Goal: Information Seeking & Learning: Learn about a topic

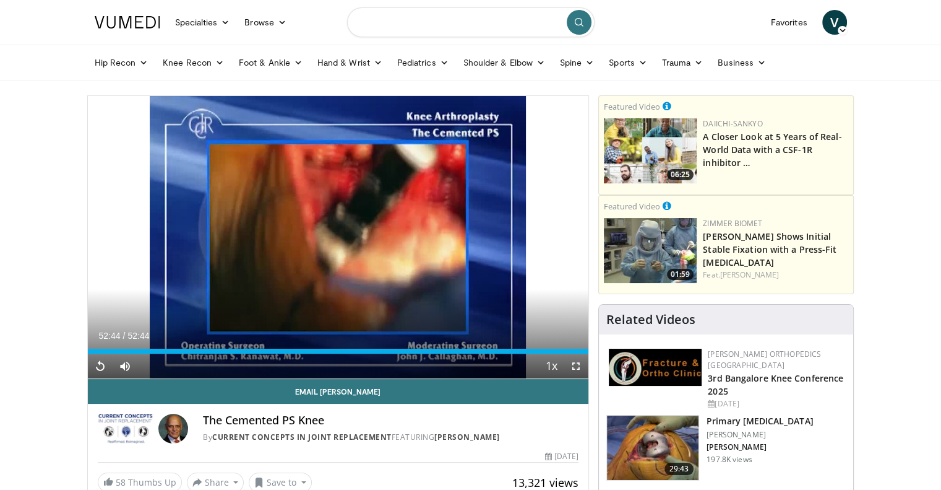
click at [411, 24] on input "Search topics, interventions" at bounding box center [471, 22] width 248 height 30
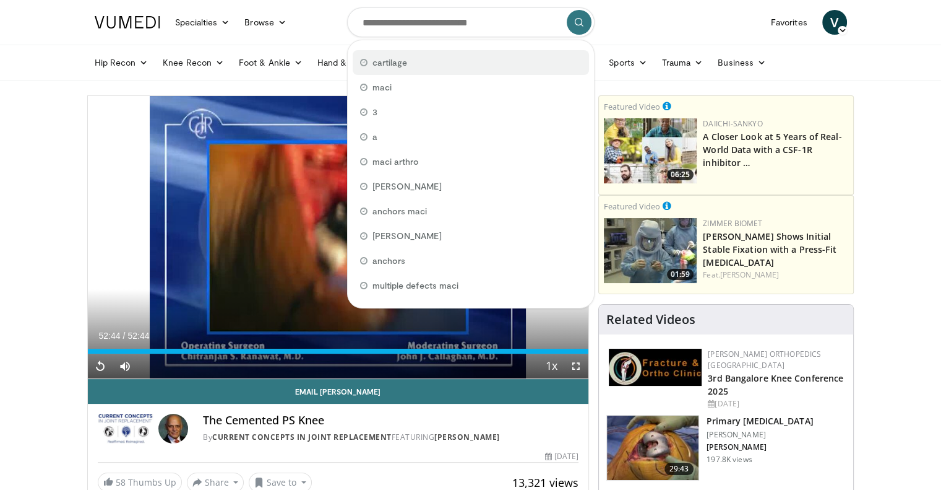
click at [401, 59] on span "cartilage" at bounding box center [390, 62] width 35 height 12
type input "*********"
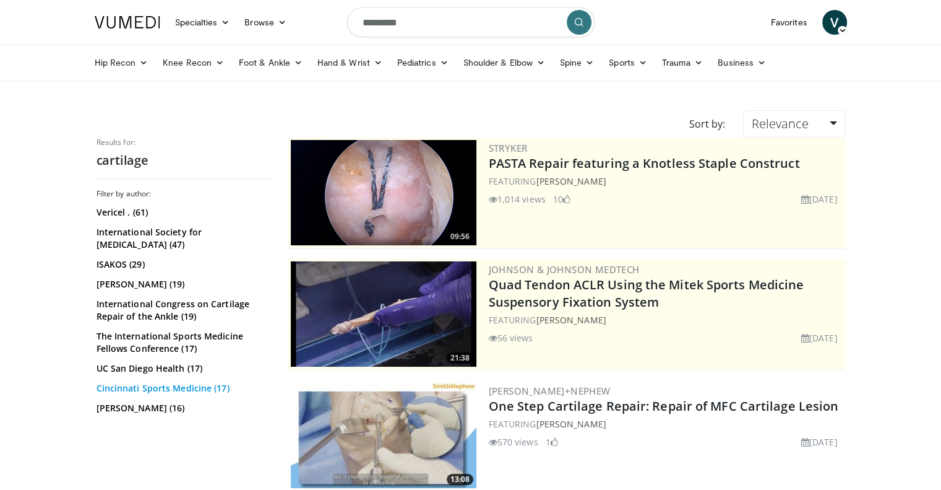
click at [156, 388] on link "Cincinnati Sports Medicine (17)" at bounding box center [182, 388] width 170 height 12
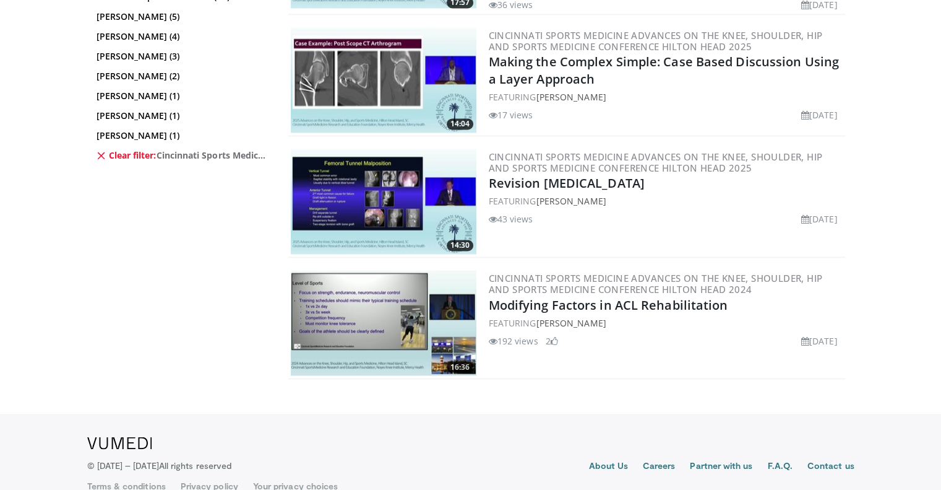
scroll to position [2076, 0]
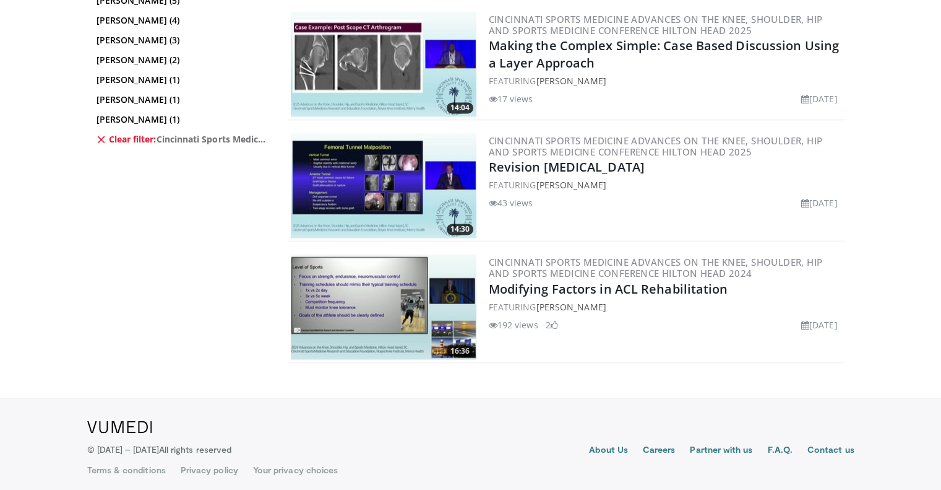
click at [381, 315] on img at bounding box center [384, 306] width 186 height 105
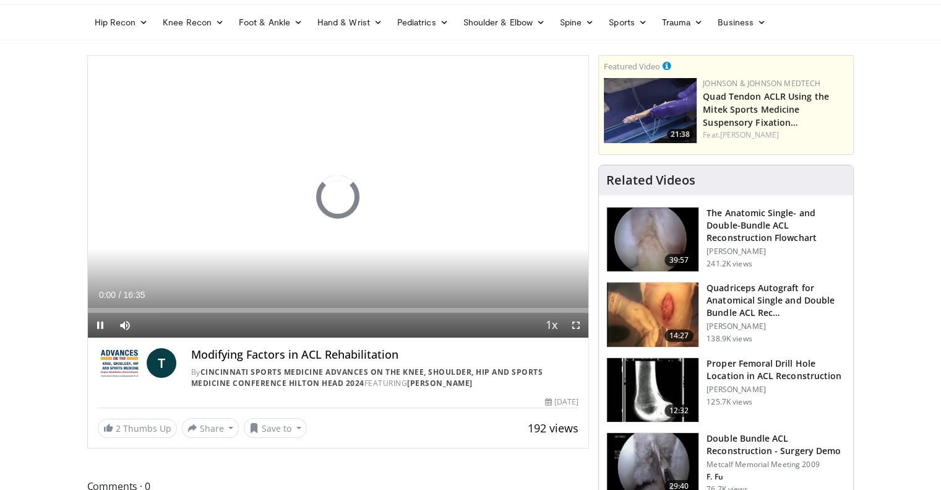
scroll to position [62, 0]
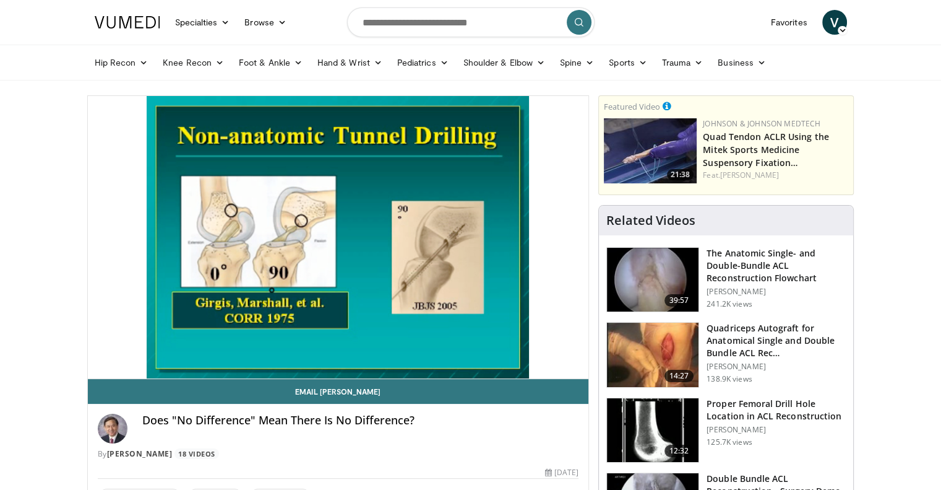
click at [662, 272] on img at bounding box center [653, 280] width 92 height 64
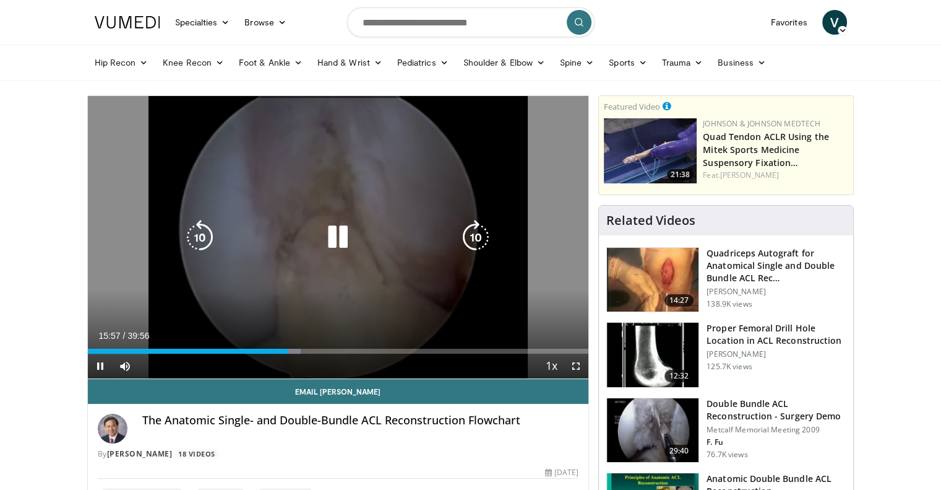
click at [340, 244] on icon "Video Player" at bounding box center [338, 237] width 35 height 35
